Goal: Information Seeking & Learning: Learn about a topic

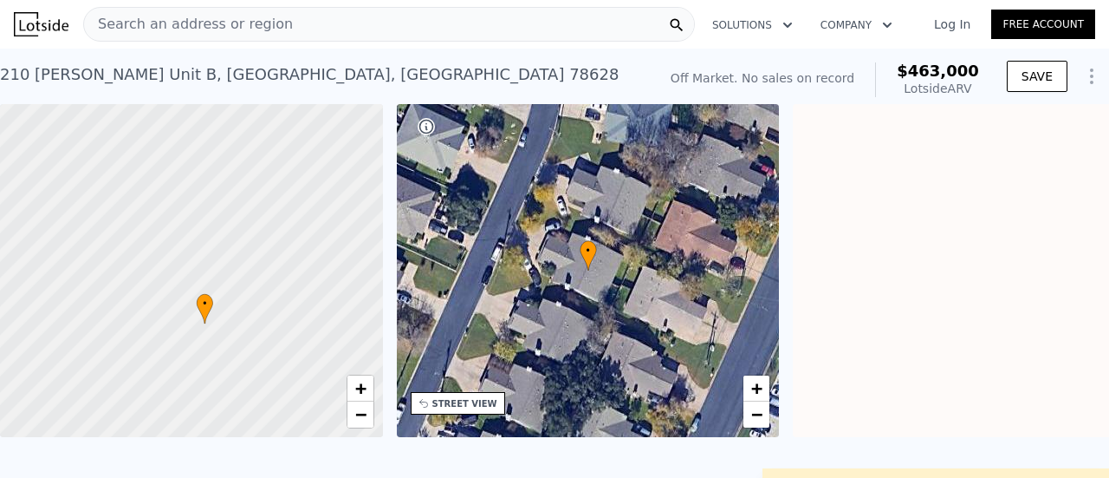
click at [487, 9] on div "Search an address or region" at bounding box center [389, 24] width 612 height 35
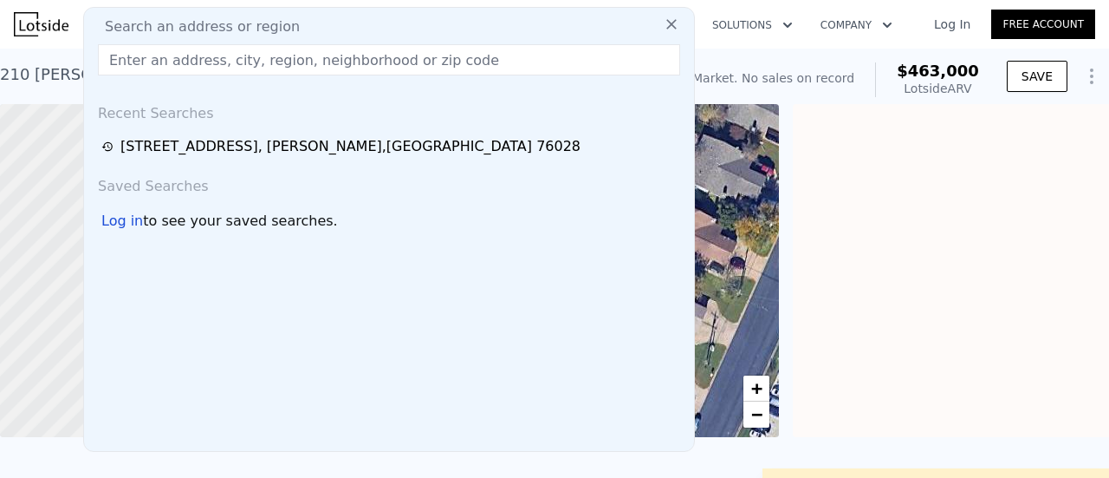
click at [454, 47] on input "text" at bounding box center [389, 59] width 582 height 31
click at [663, 21] on icon at bounding box center [671, 24] width 17 height 17
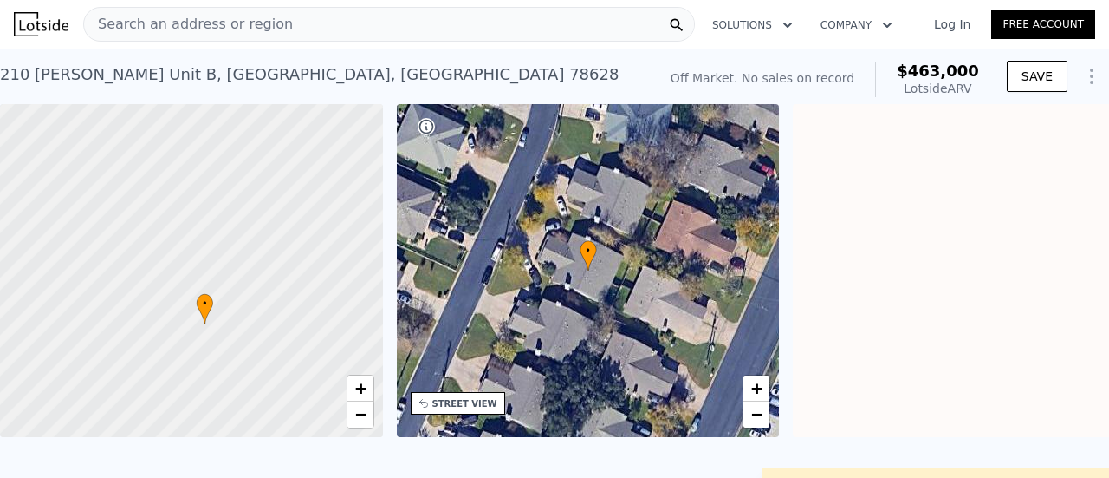
click at [454, 40] on div "Search an address or region" at bounding box center [389, 24] width 612 height 35
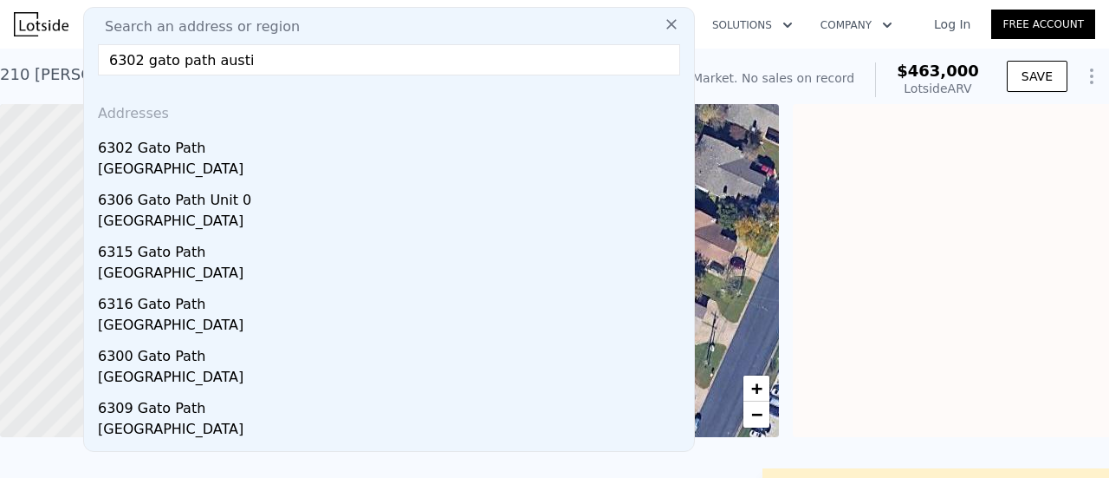
type input "6302 gato path austin"
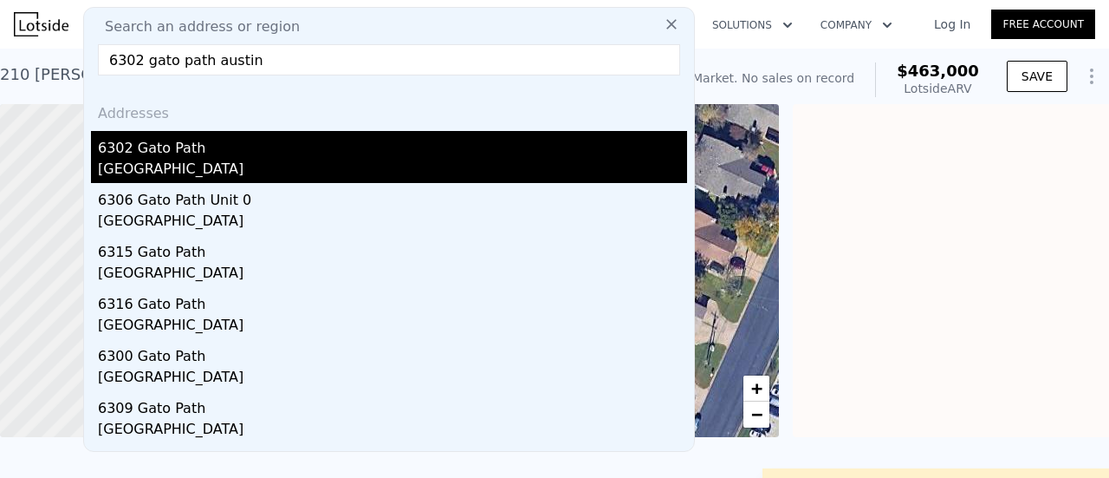
click at [204, 167] on div "[GEOGRAPHIC_DATA]" at bounding box center [392, 171] width 589 height 24
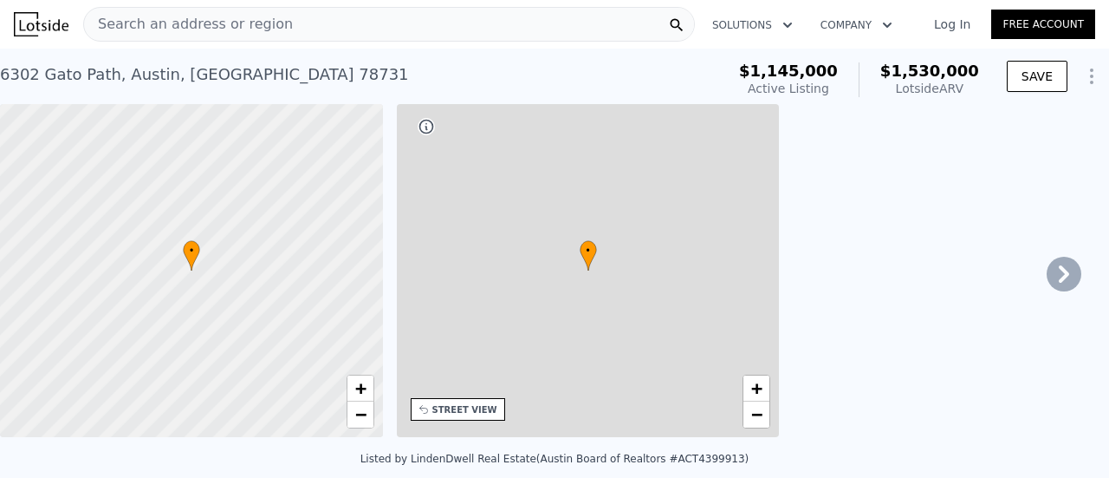
type input "3"
type input "4"
type input "2"
type input "2475"
type input "3460"
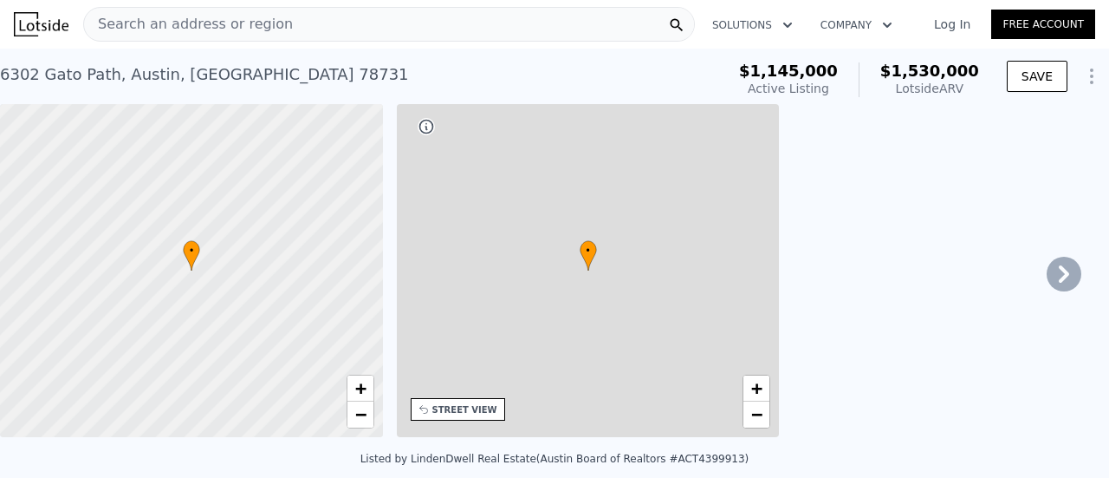
type input "8934.16"
type input "19209.96"
type input "$ 1,530,000"
type input "7"
type input "$ 207,424"
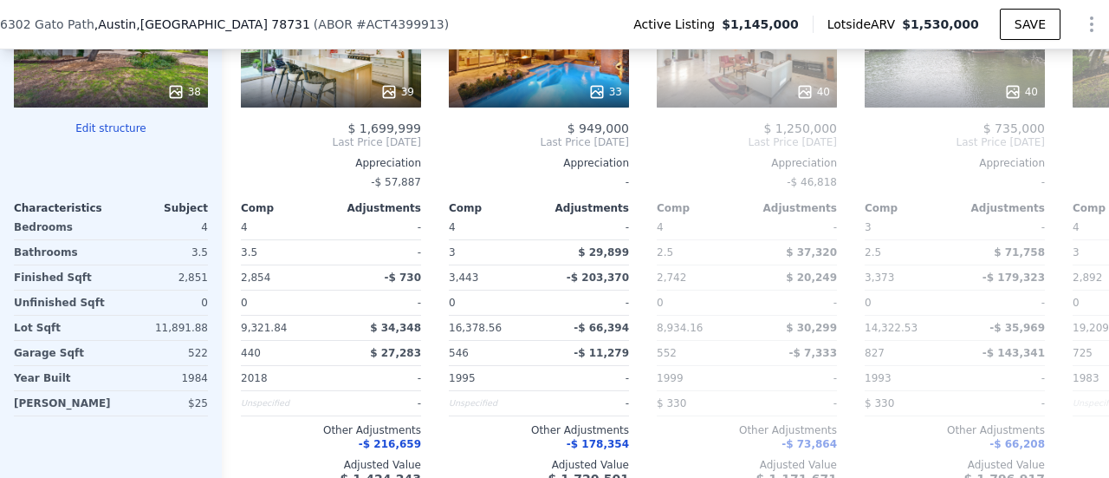
scroll to position [1921, 0]
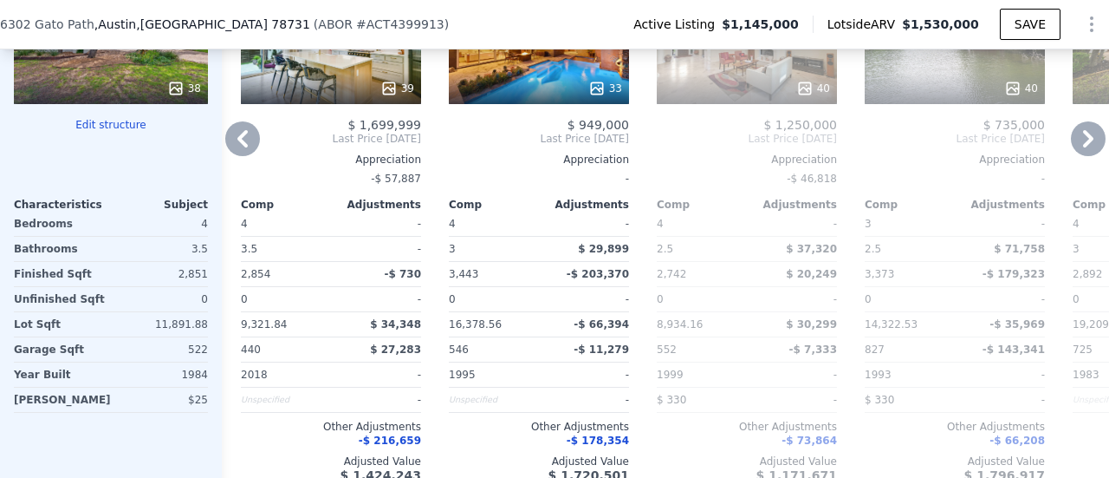
click at [691, 361] on div "552" at bounding box center [700, 349] width 87 height 24
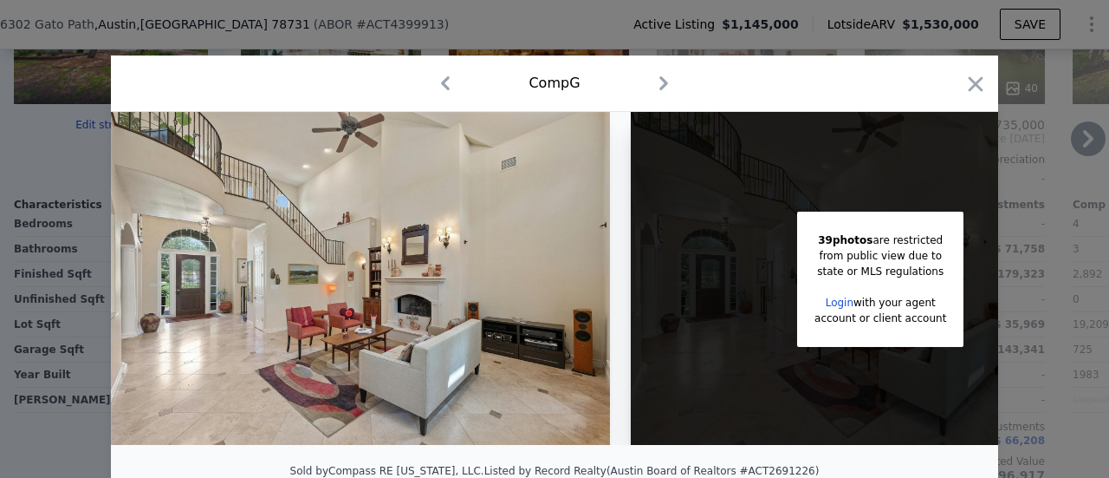
scroll to position [0, 23]
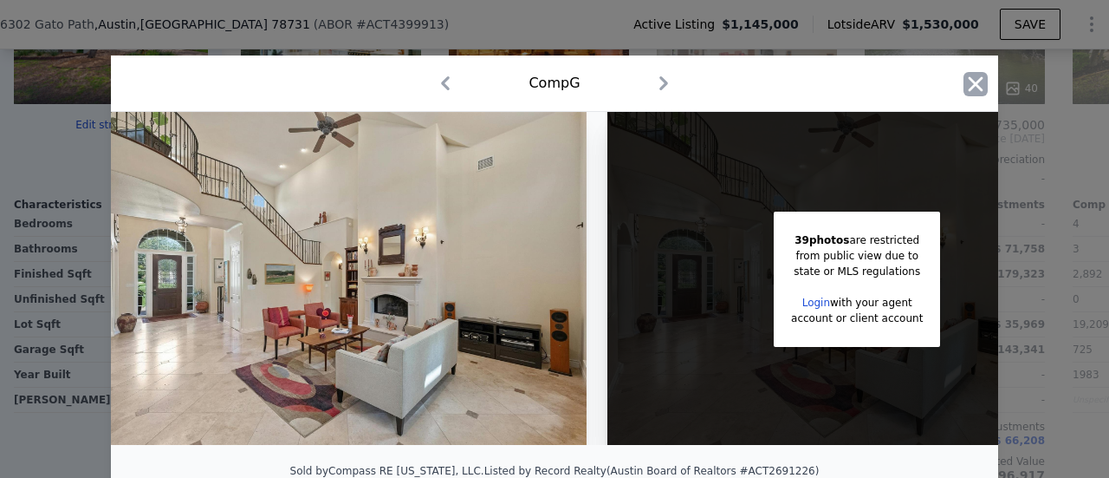
click at [979, 92] on icon "button" at bounding box center [976, 84] width 24 height 24
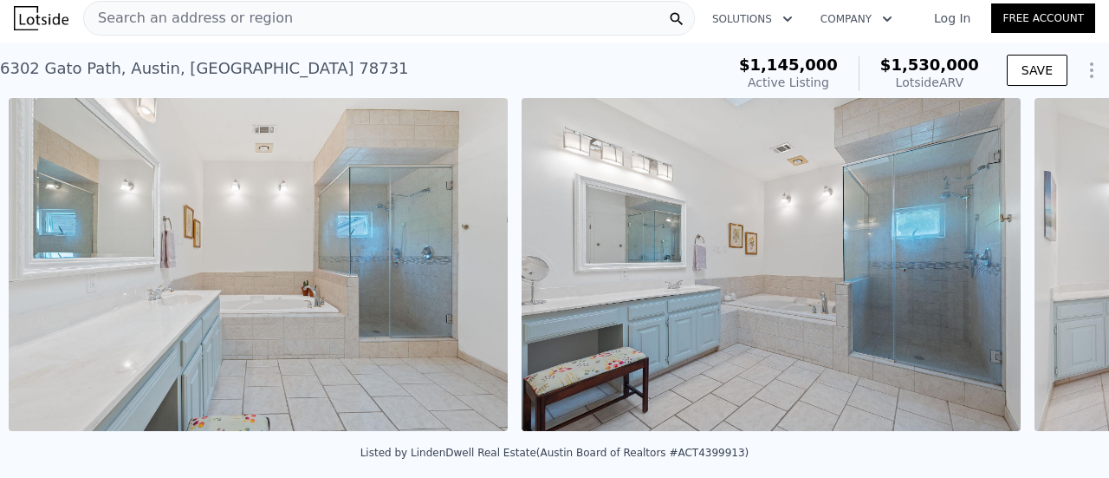
scroll to position [0, 11057]
